Goal: Obtain resource: Download file/media

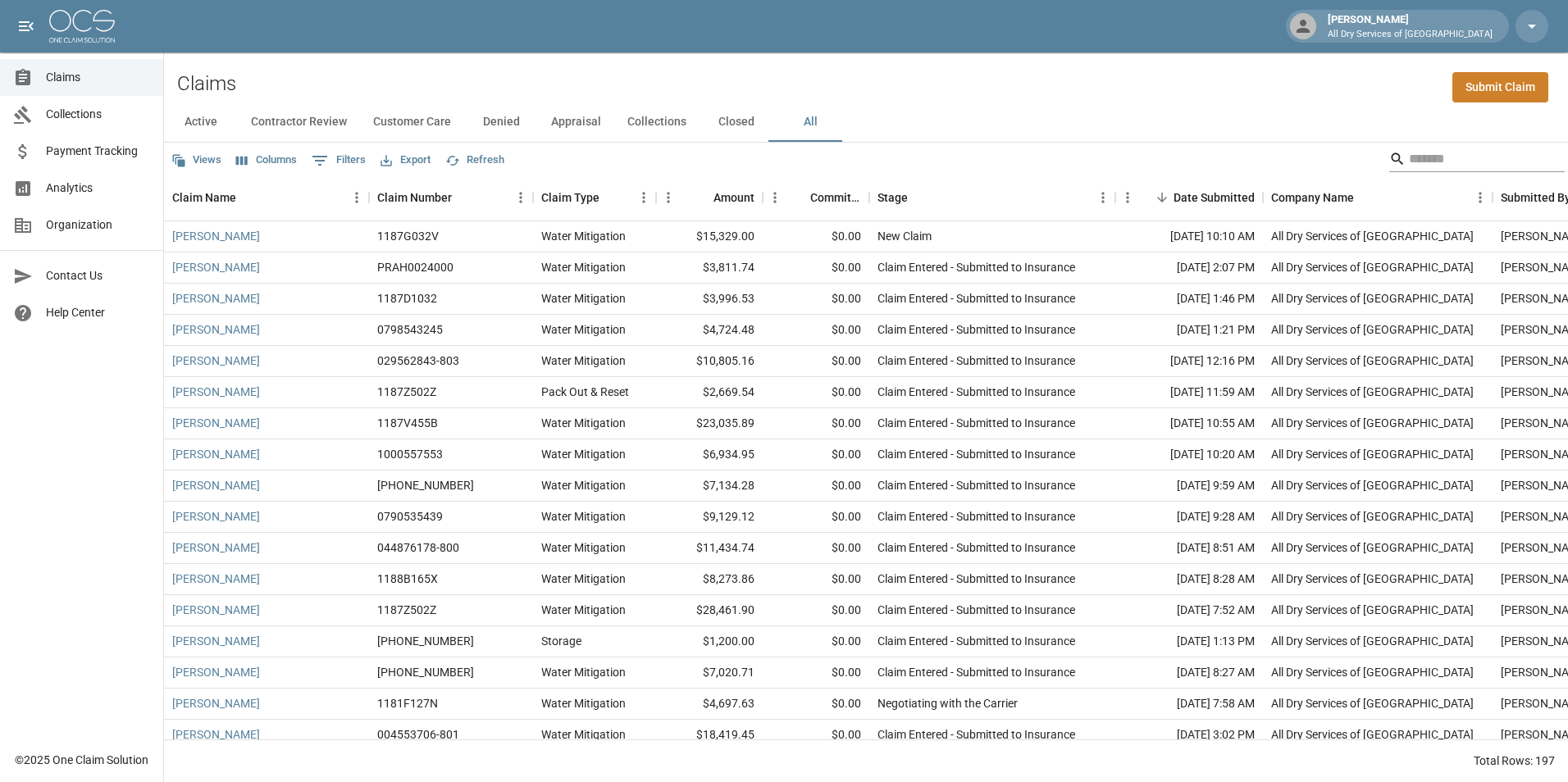
click at [1424, 157] on input "Search" at bounding box center [1474, 159] width 131 height 26
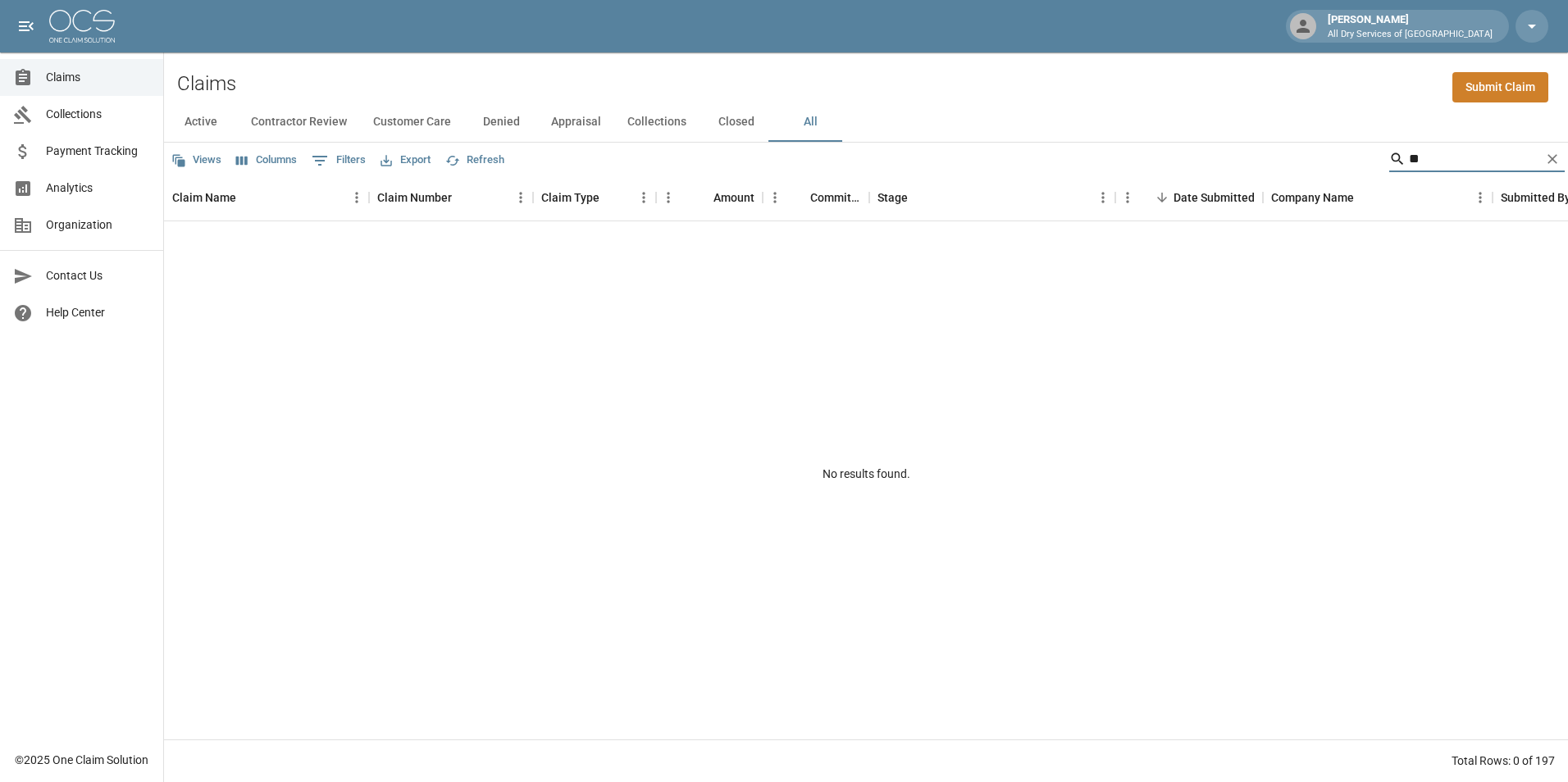
type input "*"
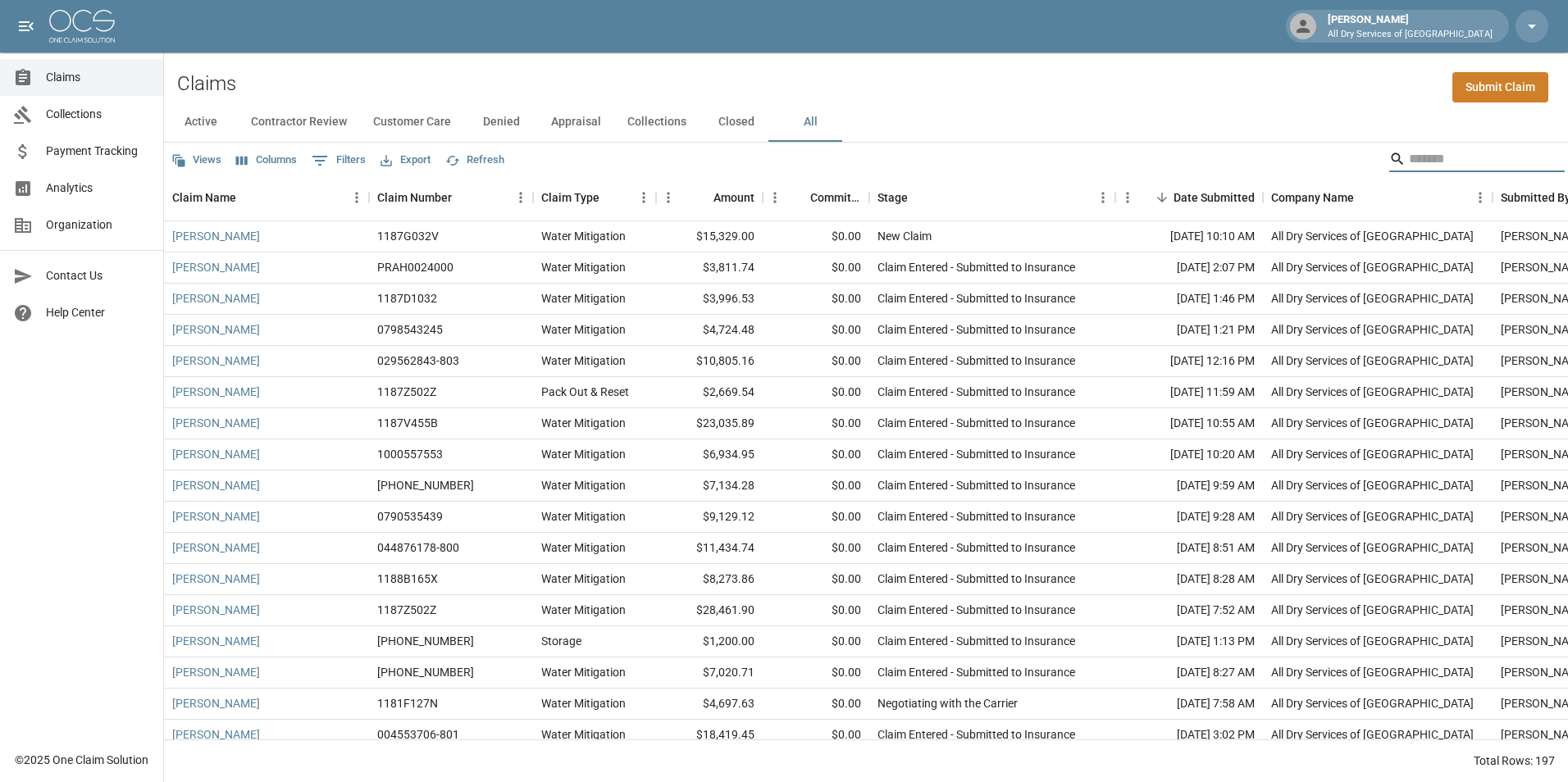
click at [1427, 158] on input "Search" at bounding box center [1474, 159] width 131 height 26
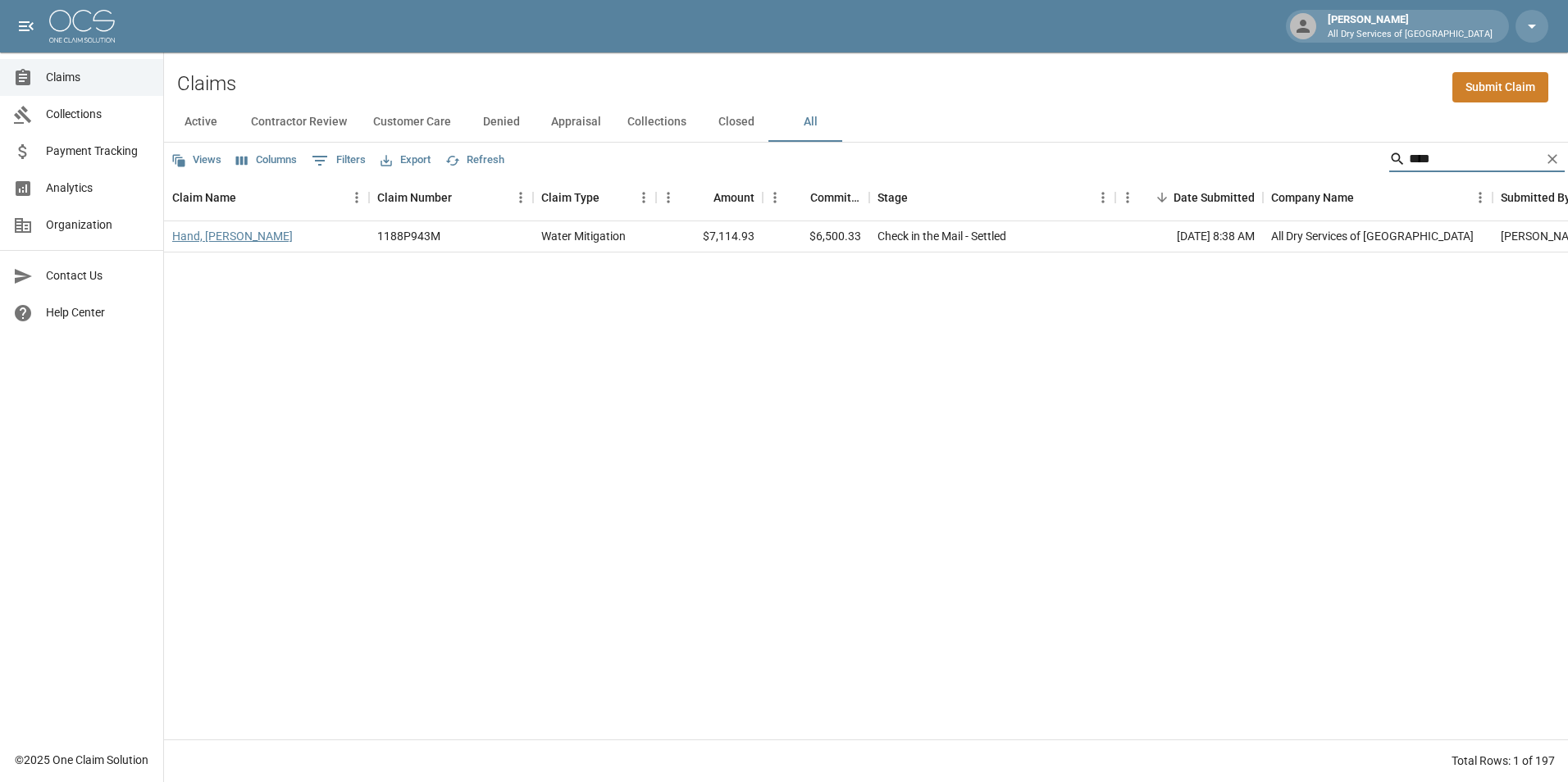
type input "****"
click at [217, 235] on link "Hand, [PERSON_NAME]" at bounding box center [232, 236] width 121 height 16
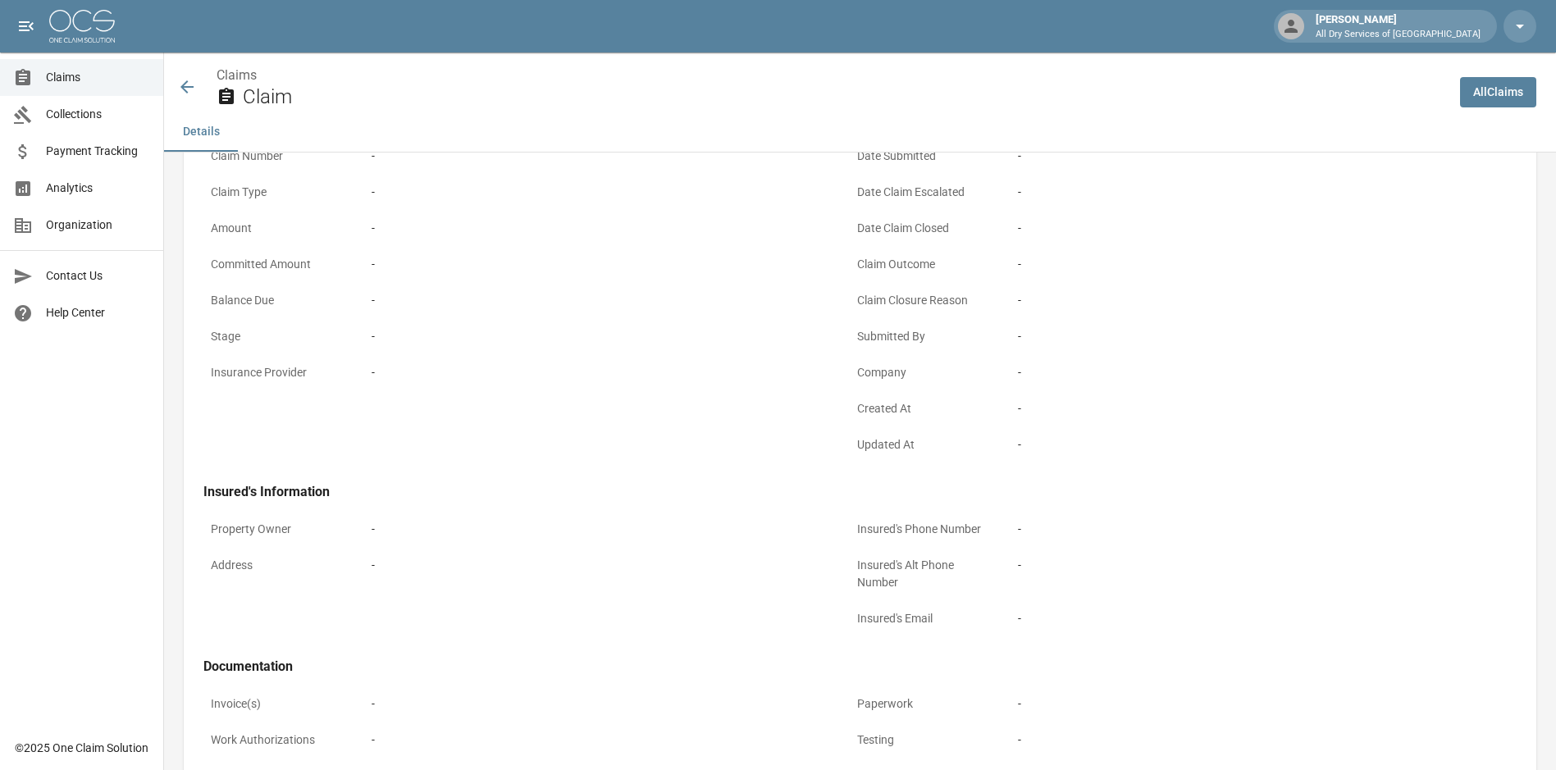
scroll to position [328, 0]
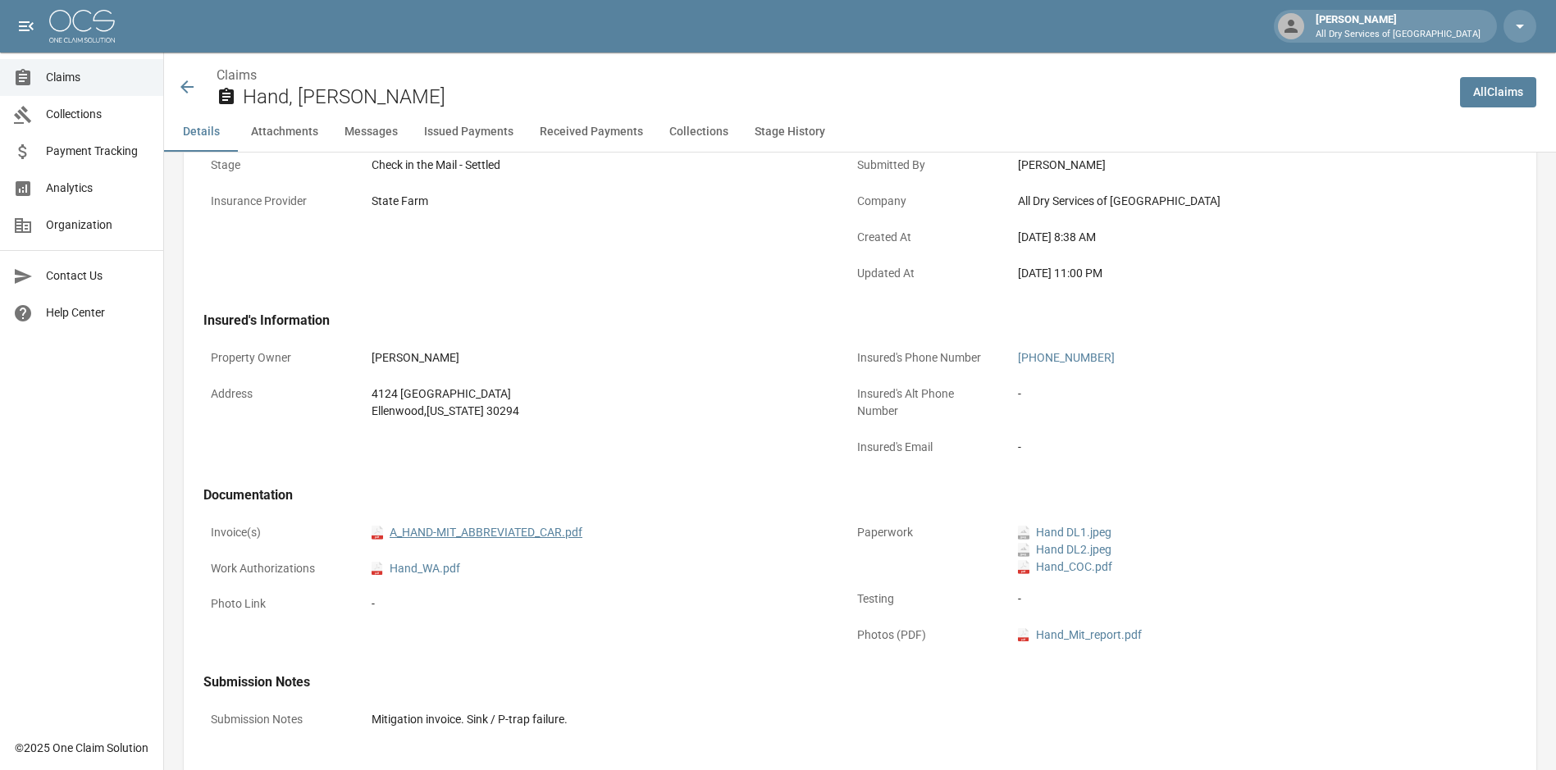
click at [503, 531] on link "pdf A_HAND-MIT_ABBREVIATED_CAR.pdf" at bounding box center [476, 532] width 211 height 17
click at [190, 84] on icon at bounding box center [187, 87] width 20 height 20
